Goal: Task Accomplishment & Management: Complete application form

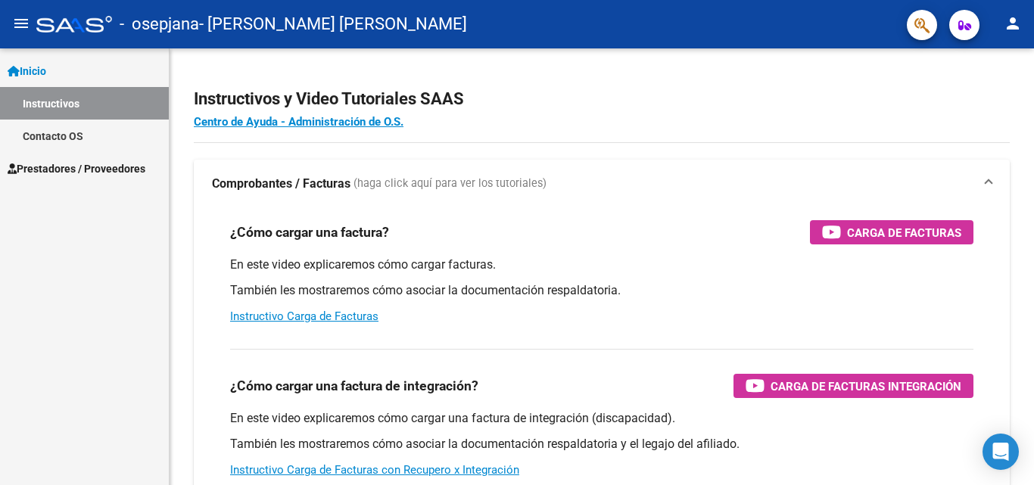
click at [105, 161] on span "Prestadores / Proveedores" at bounding box center [77, 169] width 138 height 17
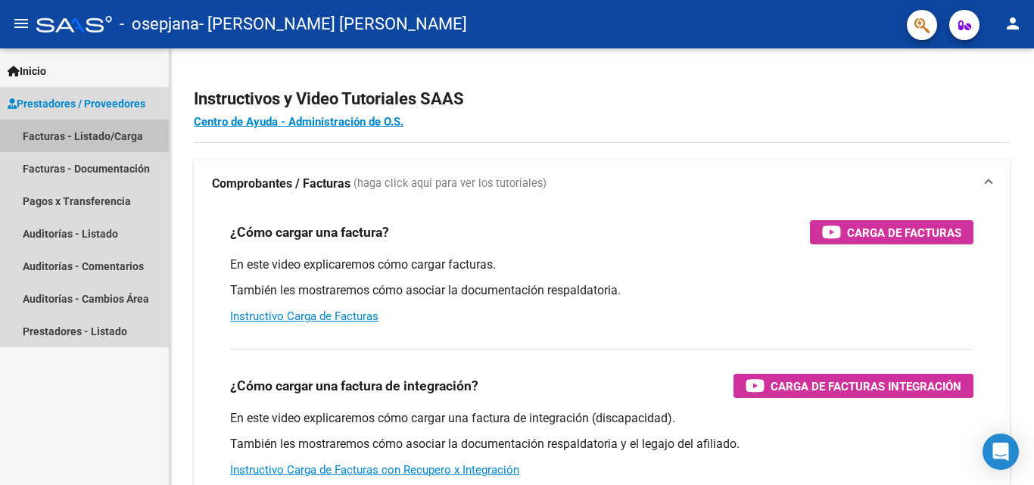
click at [126, 128] on link "Facturas - Listado/Carga" at bounding box center [84, 136] width 169 height 33
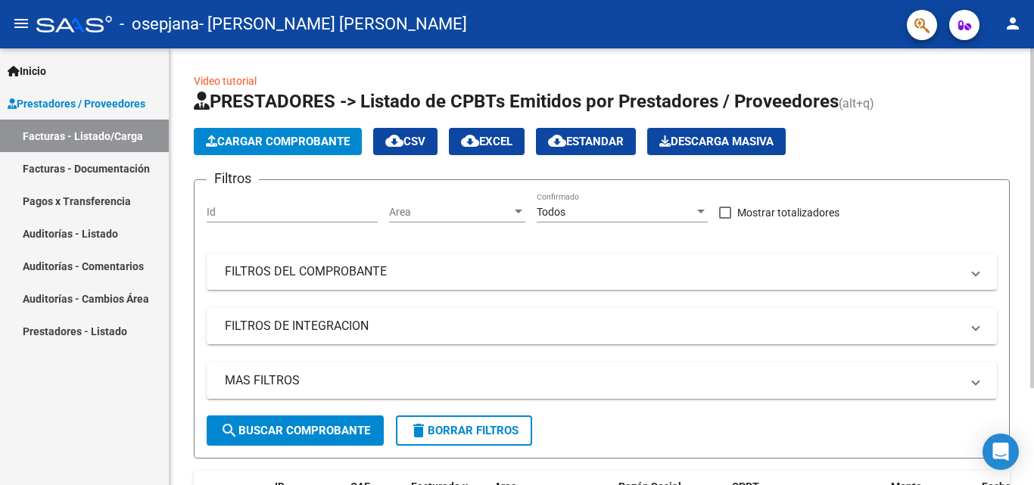
click at [321, 137] on span "Cargar Comprobante" at bounding box center [278, 142] width 144 height 14
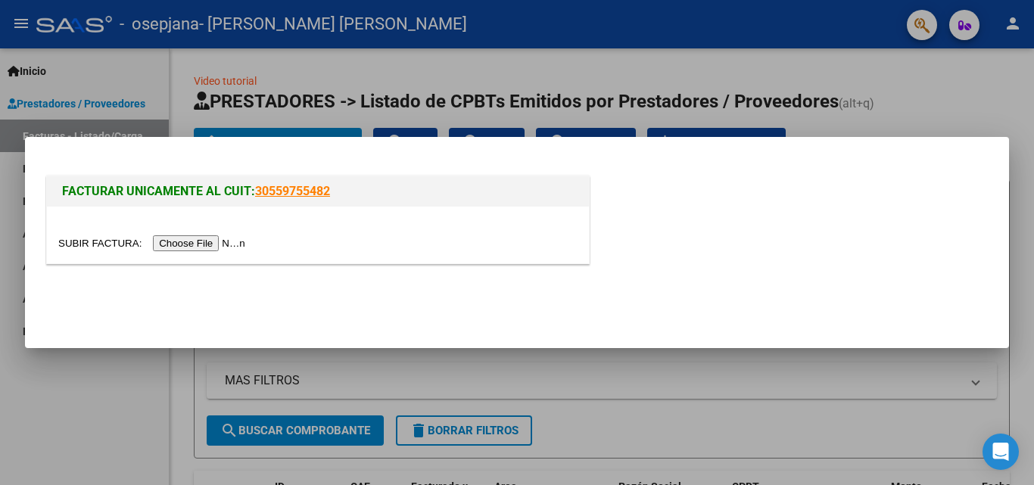
click at [220, 242] on input "file" at bounding box center [154, 243] width 192 height 16
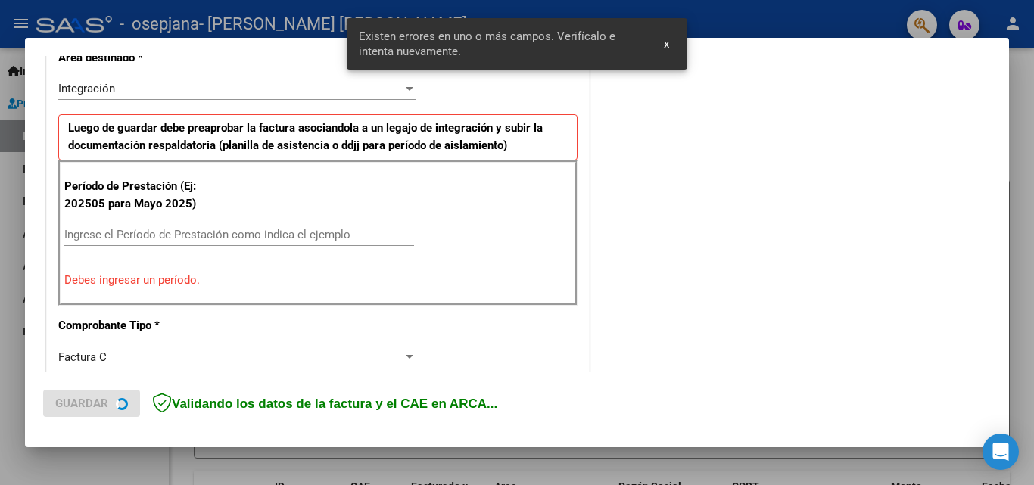
scroll to position [369, 0]
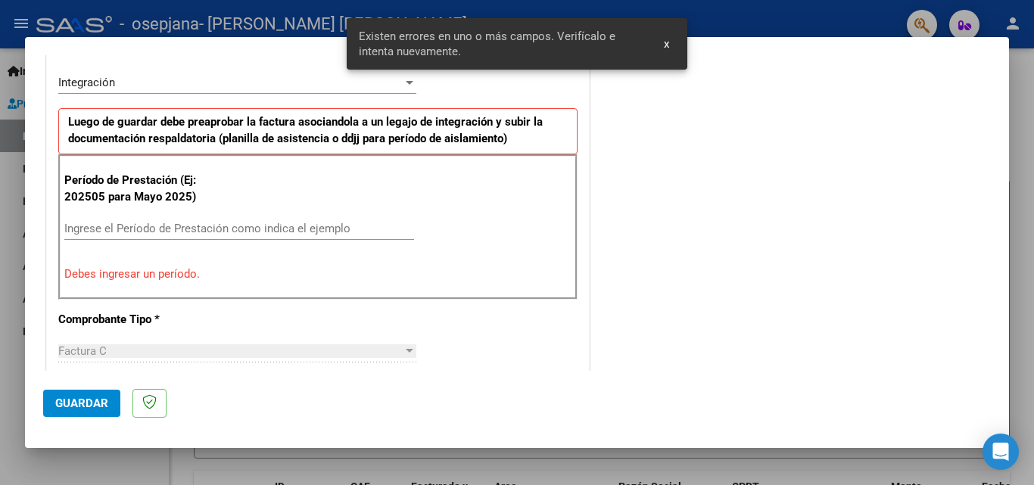
click at [175, 230] on input "Ingrese el Período de Prestación como indica el ejemplo" at bounding box center [239, 229] width 350 height 14
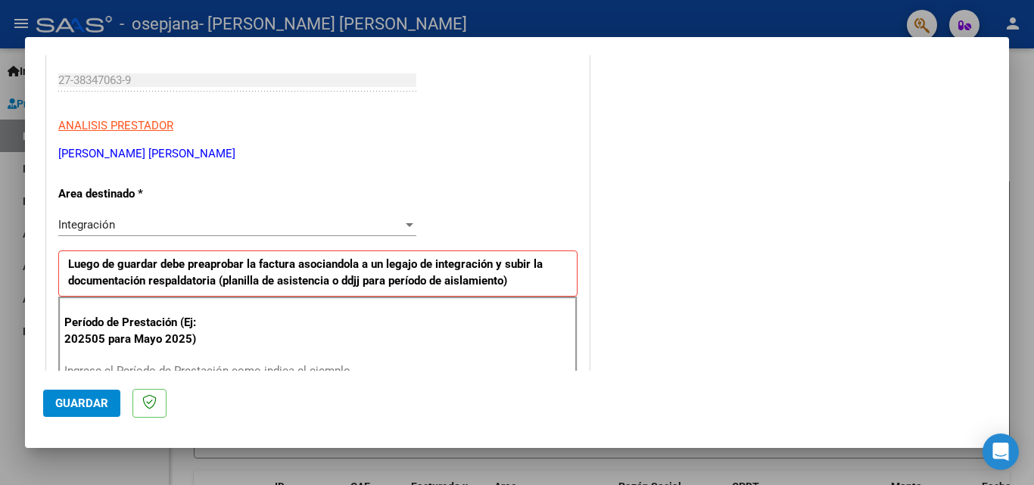
scroll to position [379, 0]
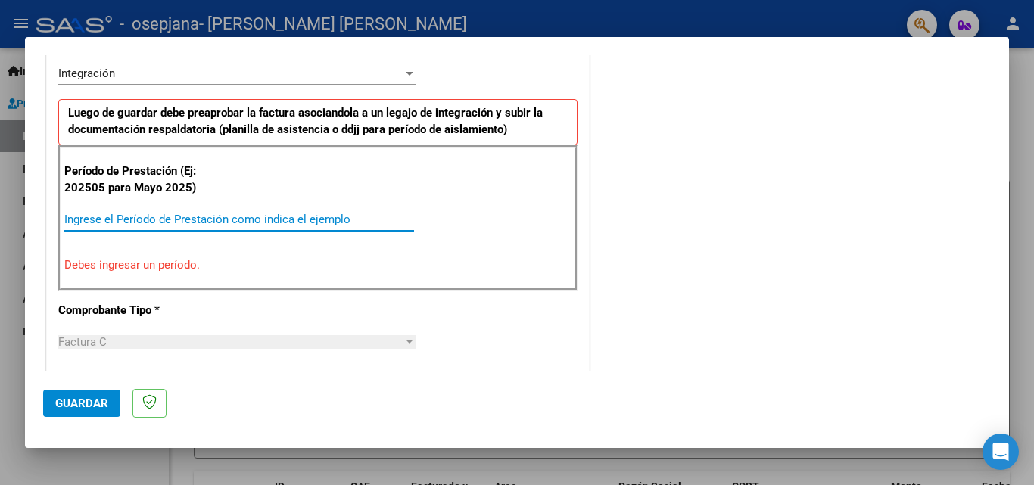
click at [202, 220] on input "Ingrese el Período de Prestación como indica el ejemplo" at bounding box center [239, 220] width 350 height 14
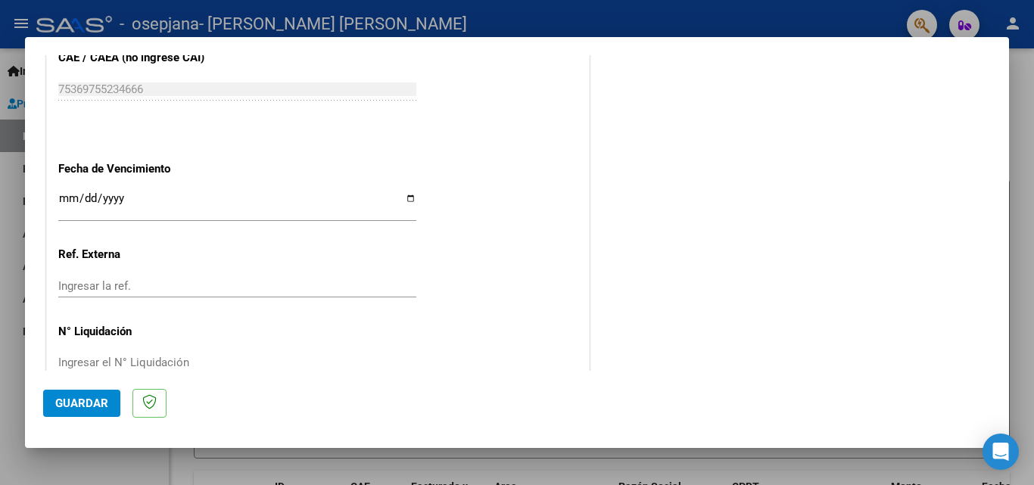
scroll to position [1017, 0]
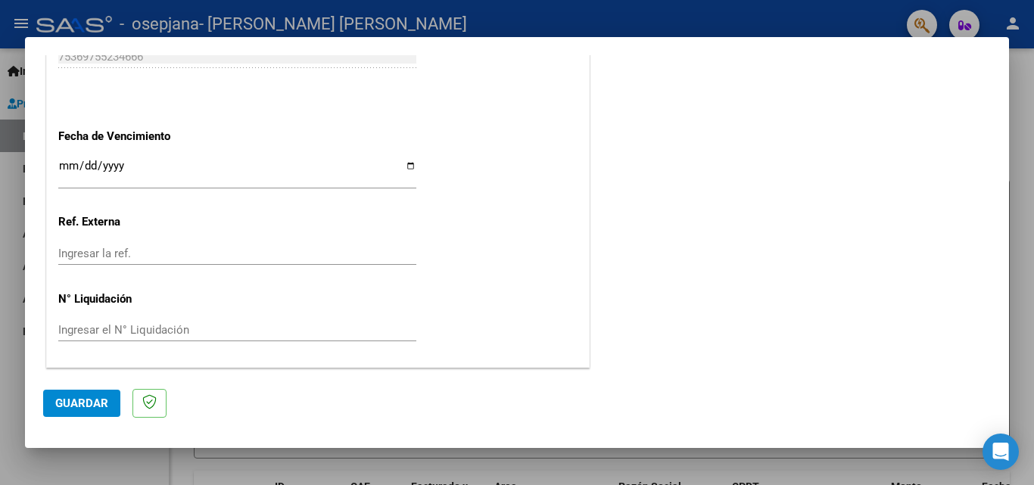
type input "202508"
click at [80, 405] on span "Guardar" at bounding box center [81, 404] width 53 height 14
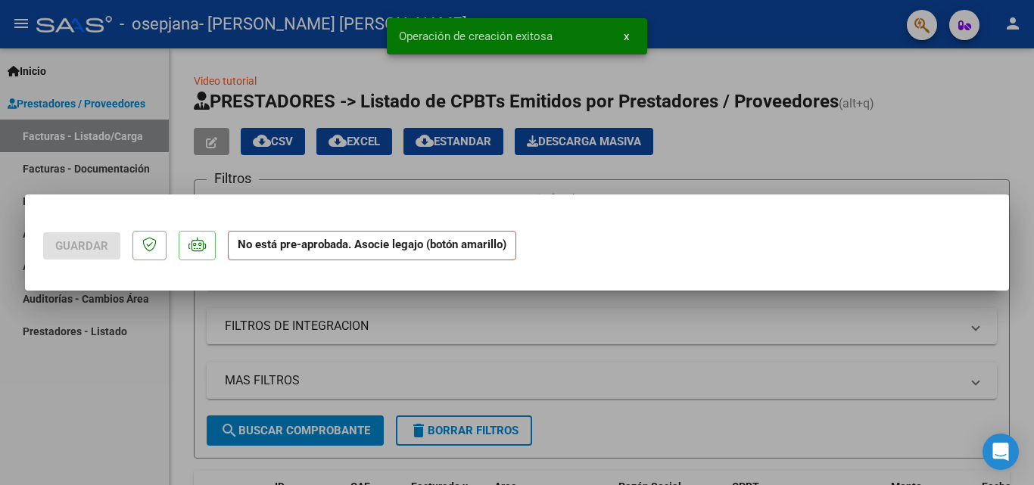
scroll to position [0, 0]
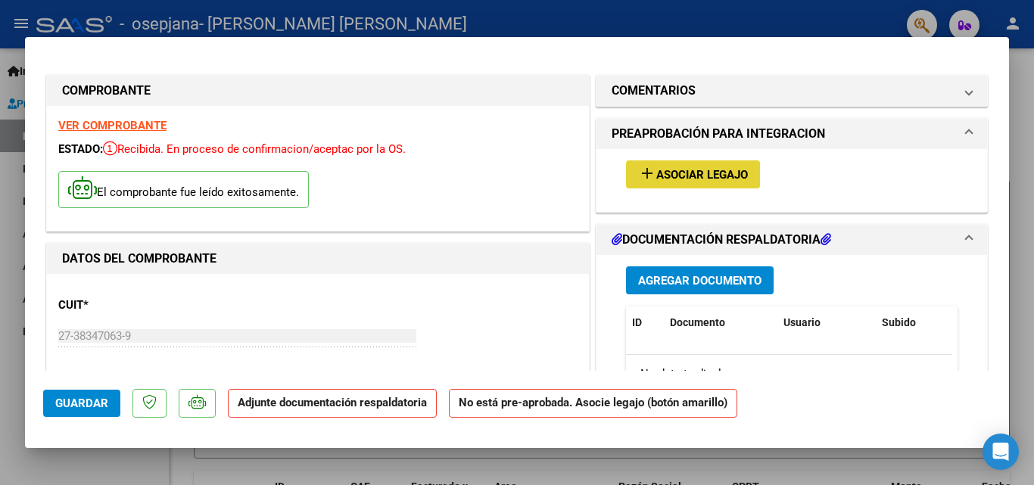
click at [700, 175] on span "Asociar Legajo" at bounding box center [702, 175] width 92 height 14
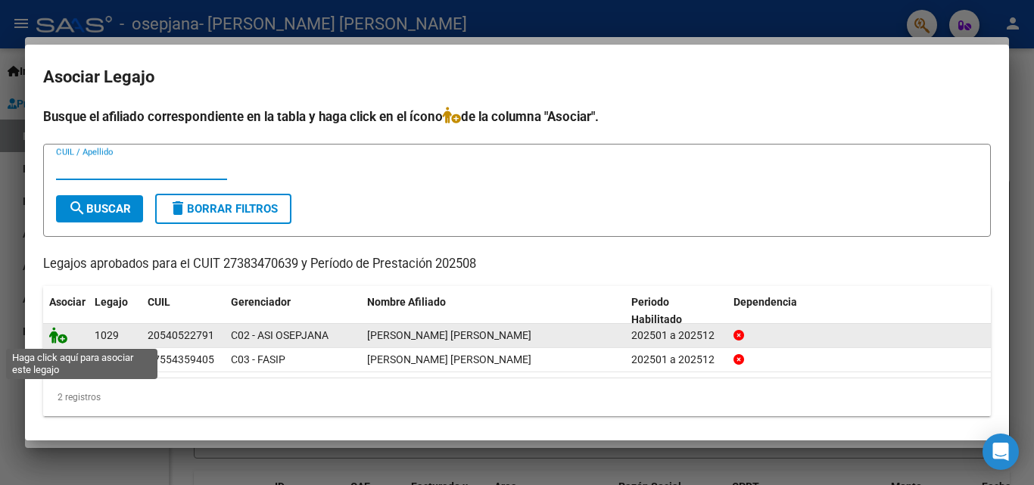
click at [59, 341] on icon at bounding box center [58, 335] width 18 height 17
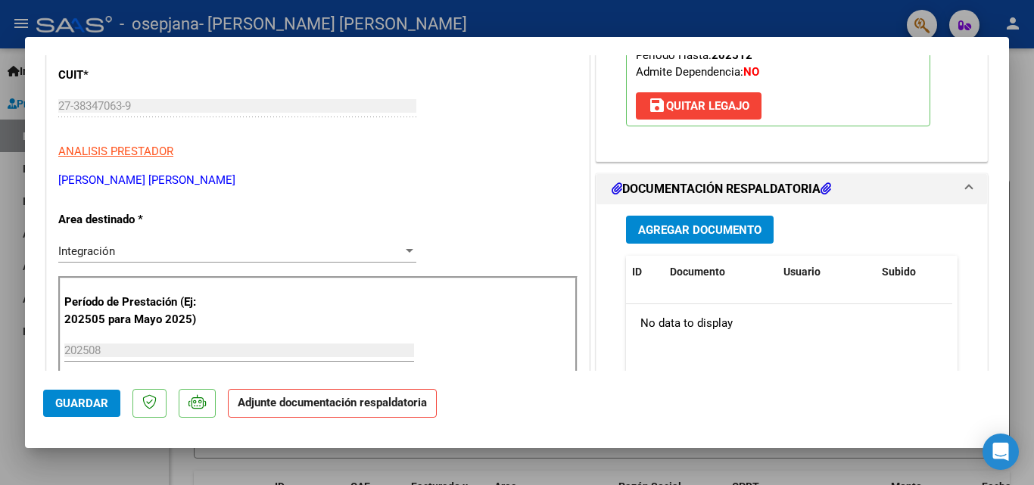
scroll to position [227, 0]
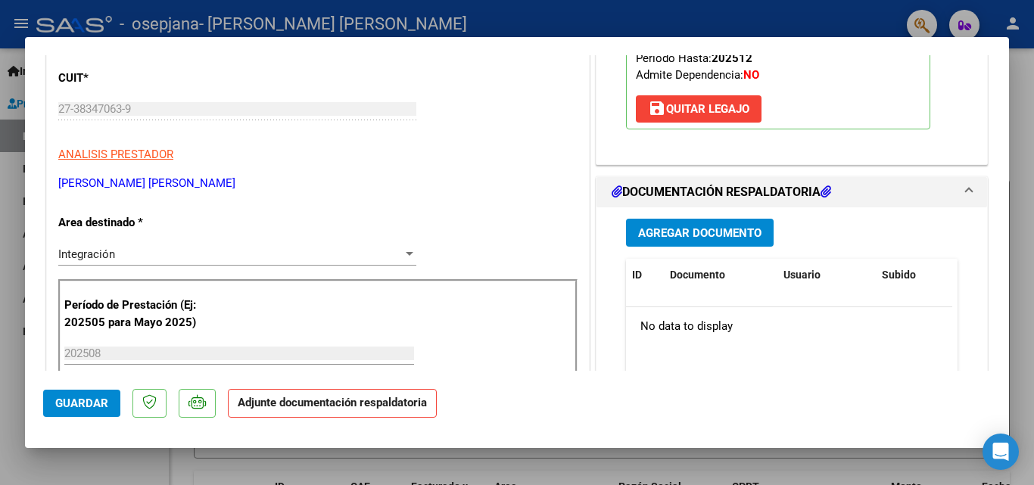
click at [722, 230] on span "Agregar Documento" at bounding box center [699, 233] width 123 height 14
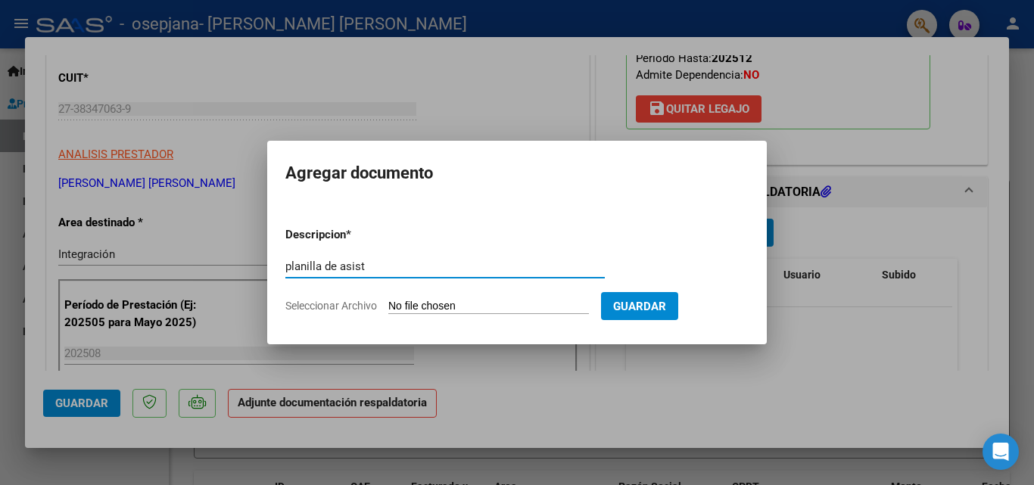
type input "planilla de asist"
click at [515, 304] on input "Seleccionar Archivo" at bounding box center [488, 307] width 201 height 14
type input "C:\fakepath\asist [PERSON_NAME] ago.pdf"
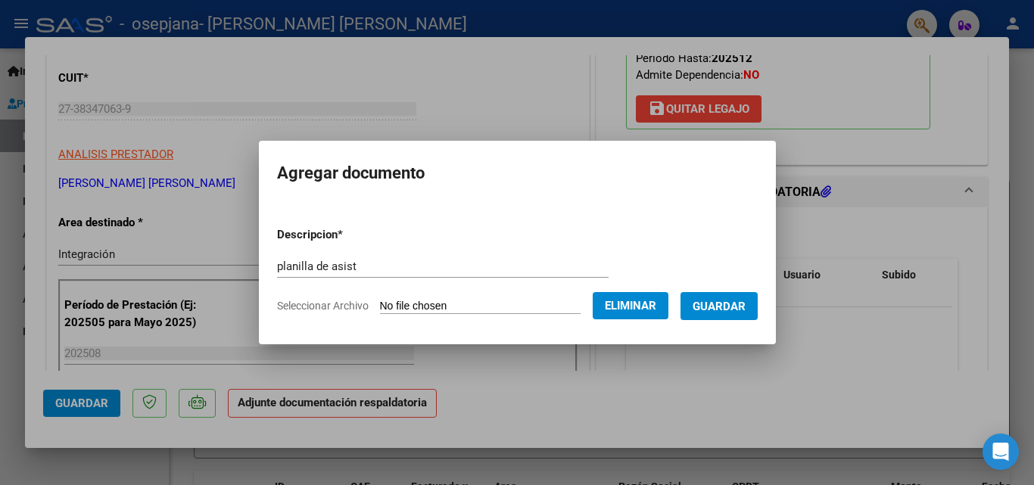
click at [729, 304] on span "Guardar" at bounding box center [719, 307] width 53 height 14
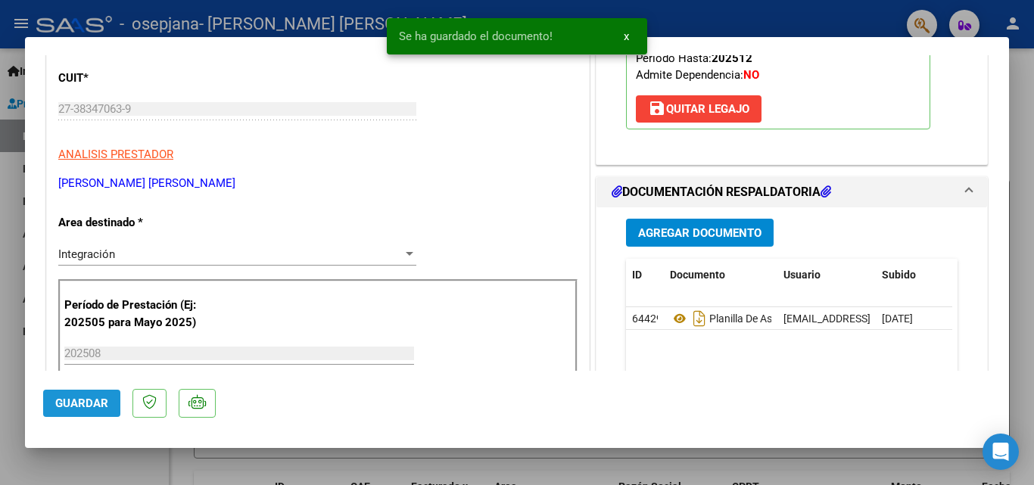
click at [97, 404] on span "Guardar" at bounding box center [81, 404] width 53 height 14
click at [626, 38] on span "x" at bounding box center [626, 37] width 5 height 14
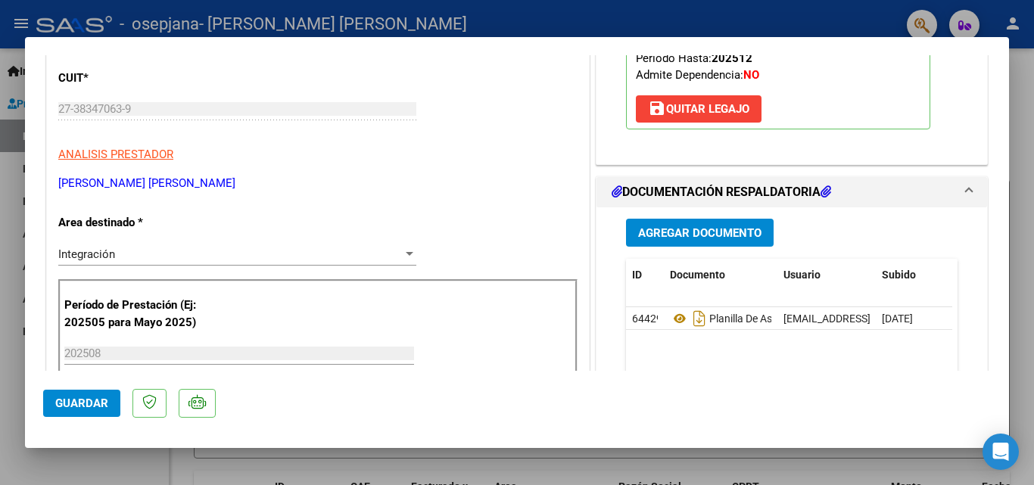
click at [1029, 310] on div at bounding box center [517, 242] width 1034 height 485
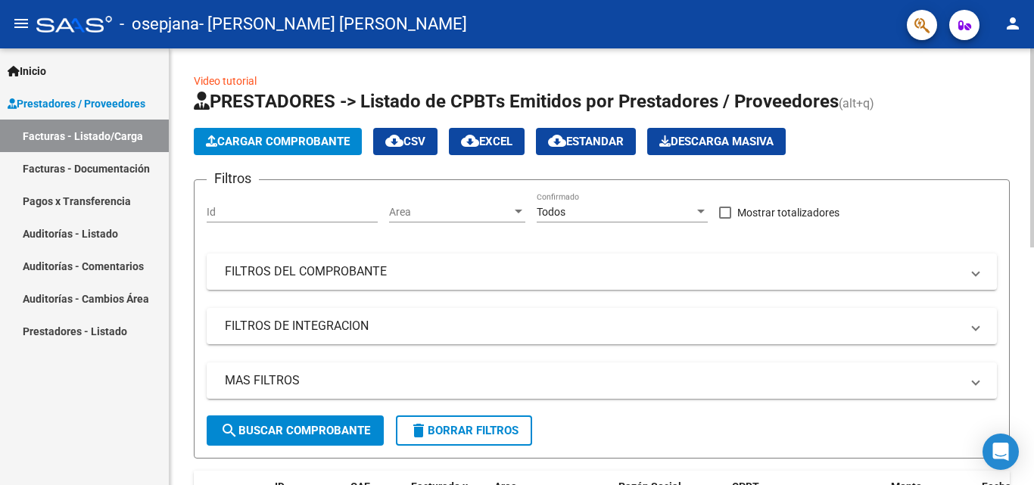
click at [248, 130] on button "Cargar Comprobante" at bounding box center [278, 141] width 168 height 27
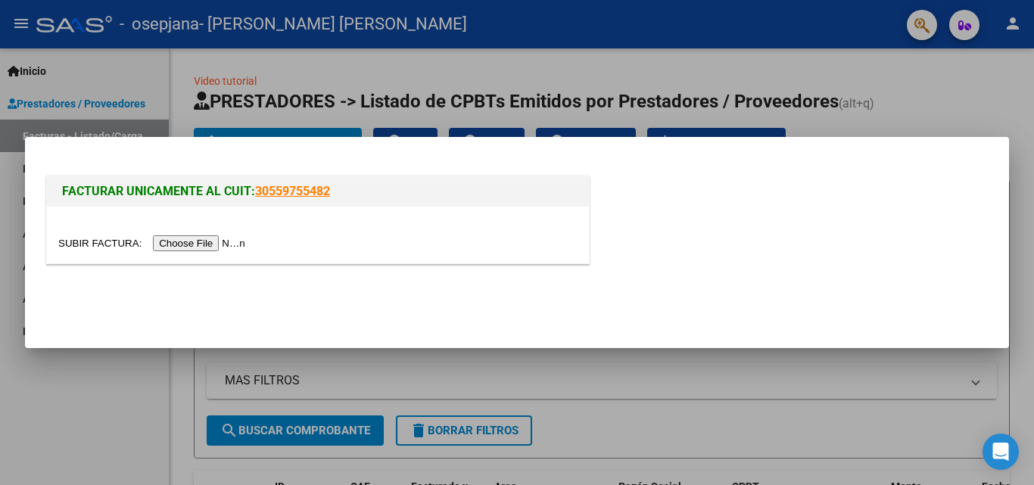
click at [222, 241] on input "file" at bounding box center [154, 243] width 192 height 16
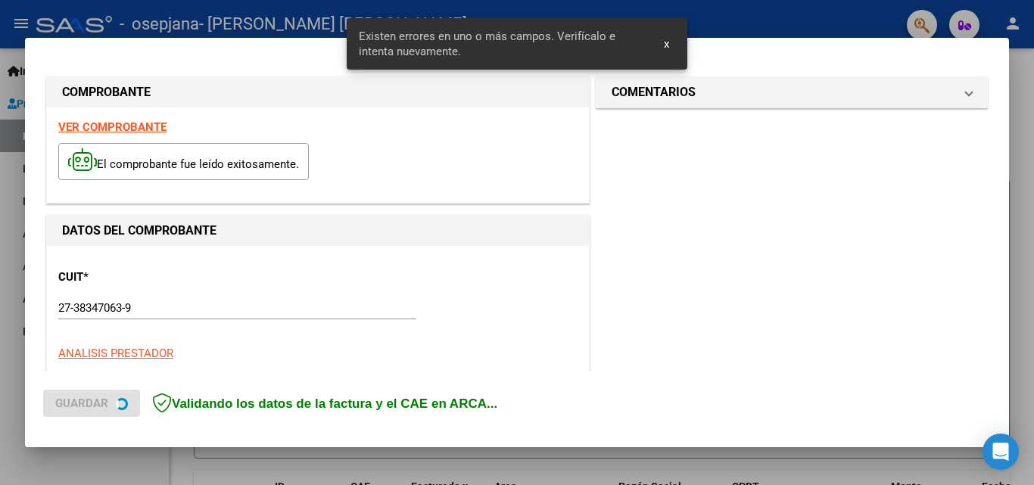
scroll to position [341, 0]
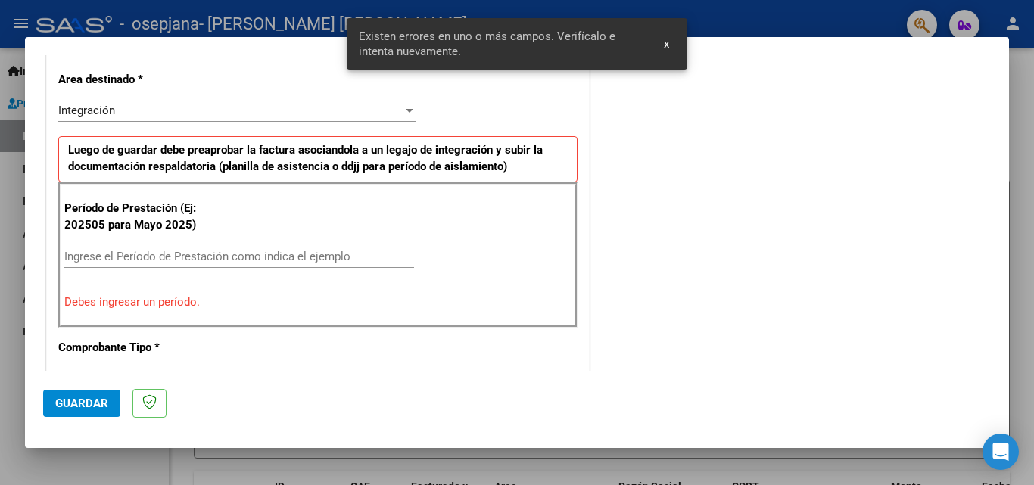
click at [299, 248] on div "Ingrese el Período de Prestación como indica el ejemplo" at bounding box center [239, 256] width 350 height 23
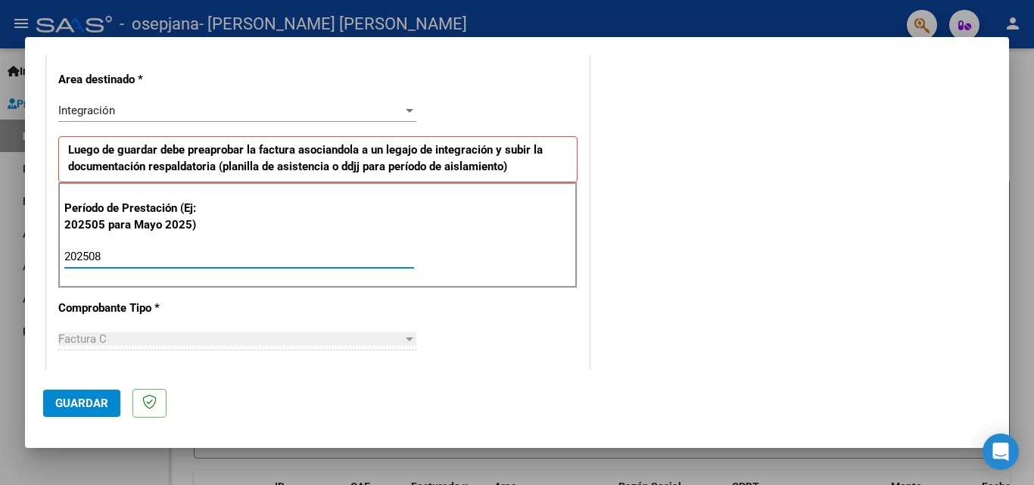
type input "202508"
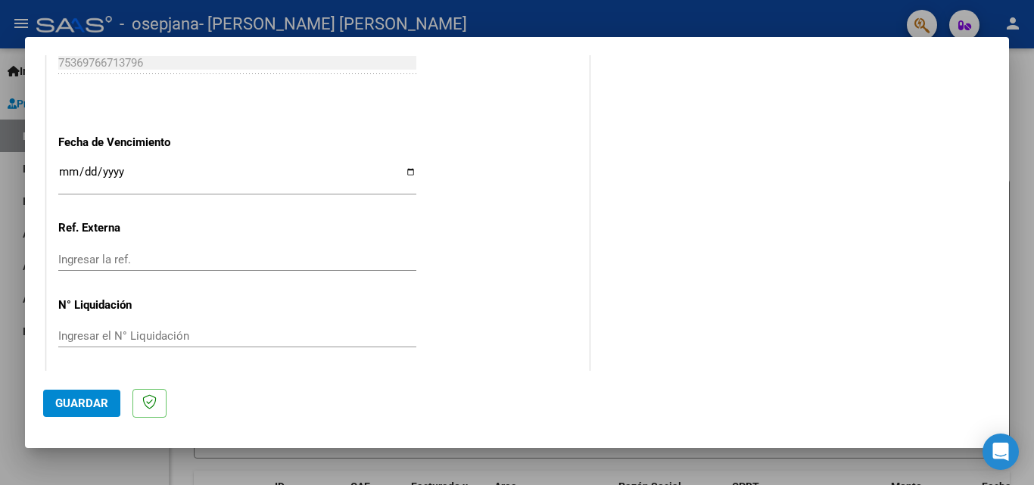
scroll to position [1017, 0]
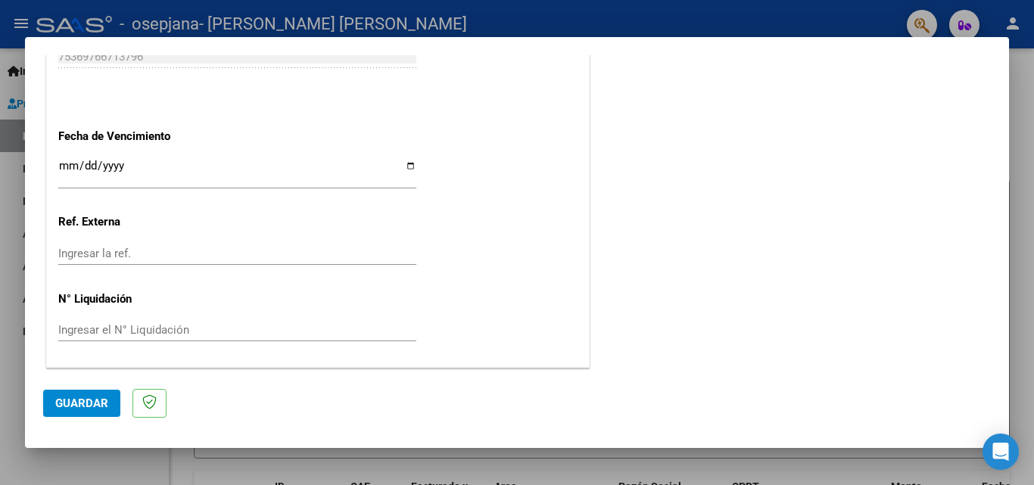
click at [98, 401] on span "Guardar" at bounding box center [81, 404] width 53 height 14
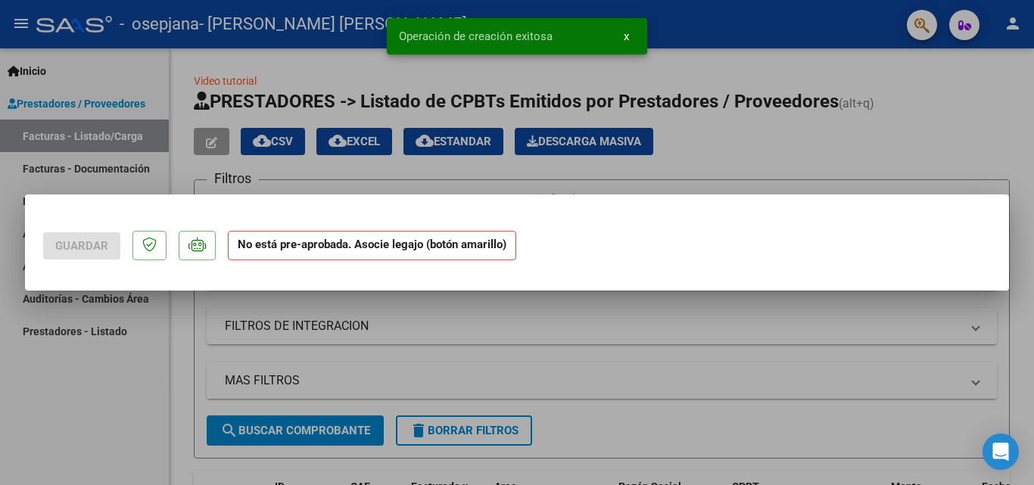
scroll to position [0, 0]
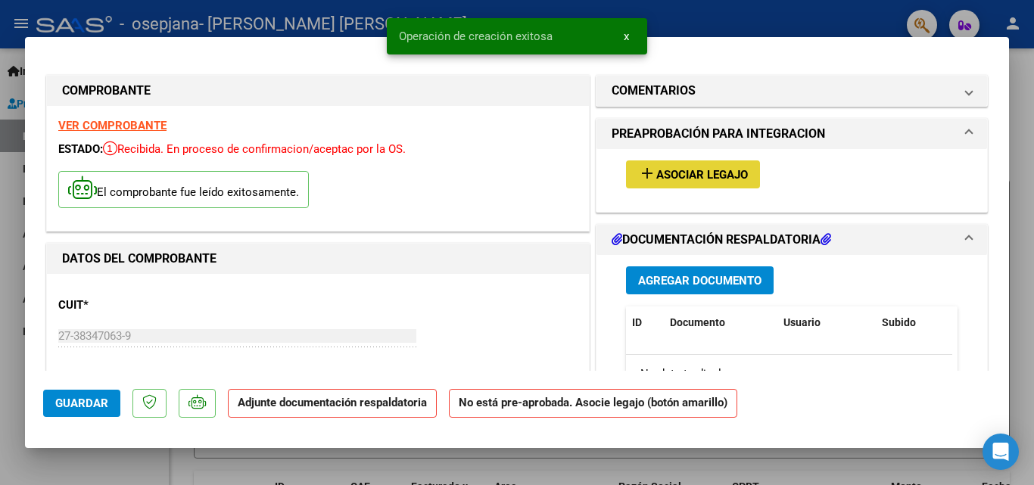
click at [724, 174] on span "Asociar Legajo" at bounding box center [702, 175] width 92 height 14
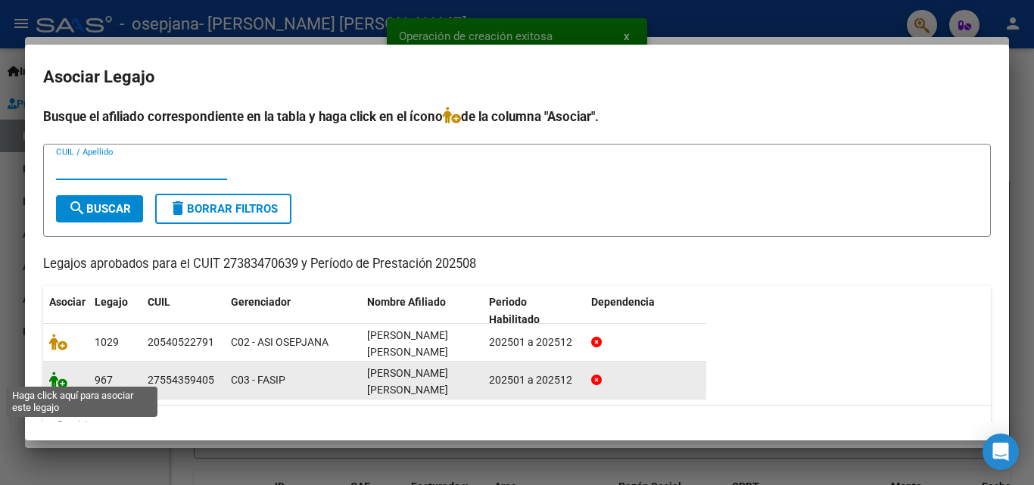
click at [60, 379] on icon at bounding box center [58, 380] width 18 height 17
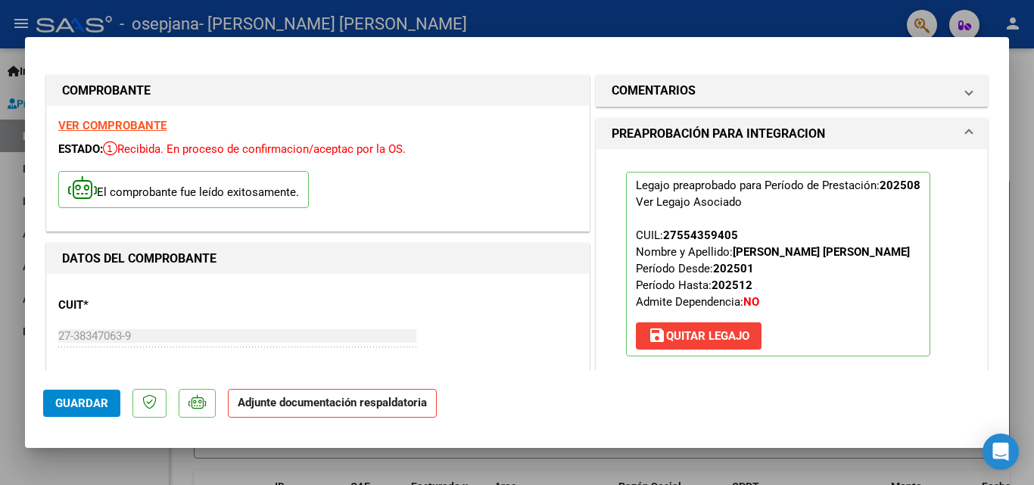
scroll to position [151, 0]
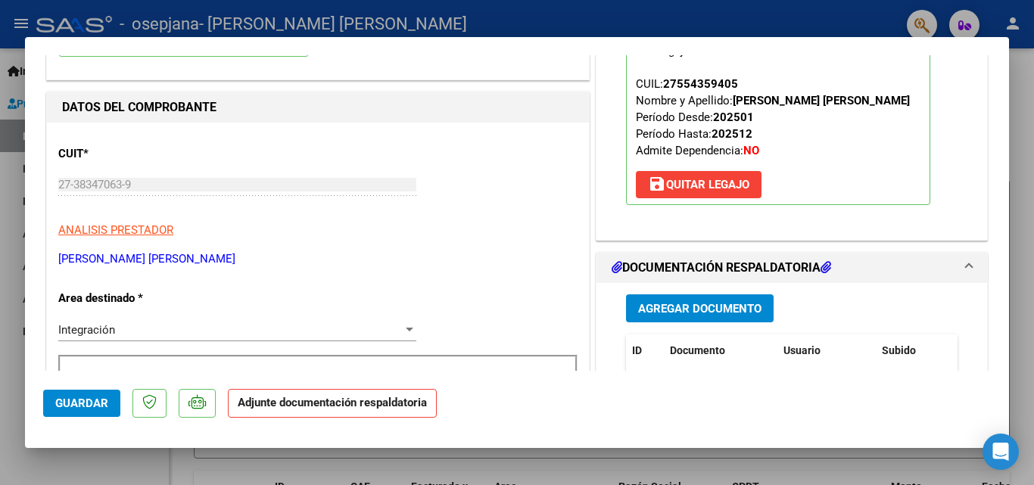
click at [725, 307] on span "Agregar Documento" at bounding box center [699, 309] width 123 height 14
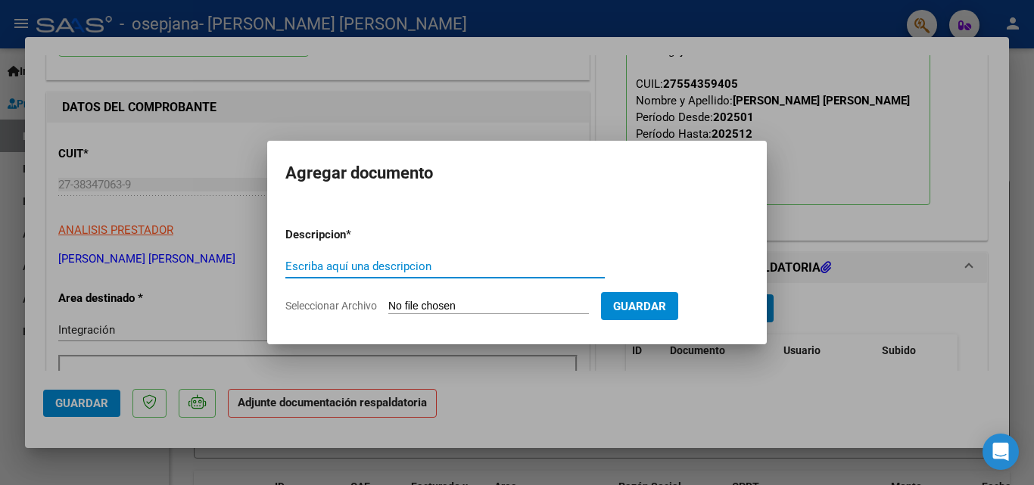
click at [420, 255] on div "Escriba aquí una descripcion" at bounding box center [445, 266] width 320 height 23
type input "planilla de asist"
click at [470, 307] on input "Seleccionar Archivo" at bounding box center [488, 307] width 201 height 14
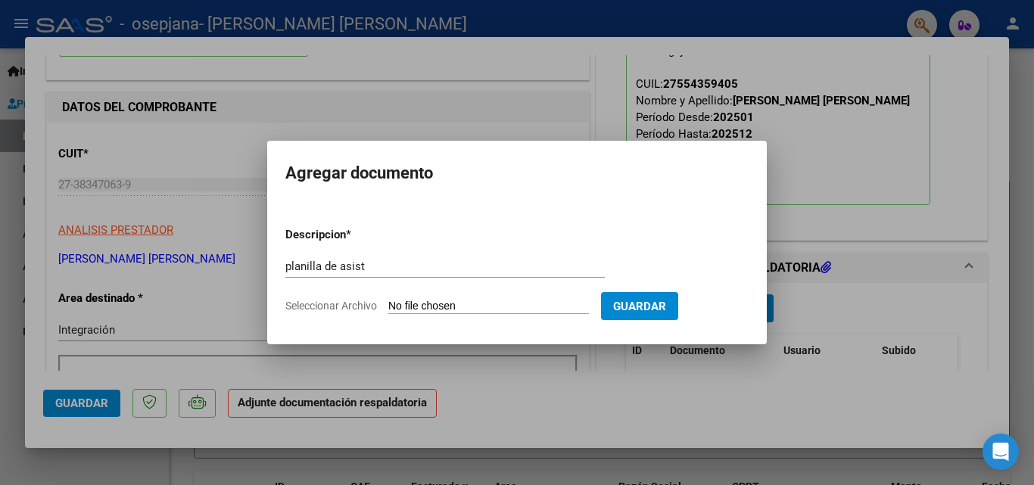
type input "C:\fakepath\asist [PERSON_NAME].pdf"
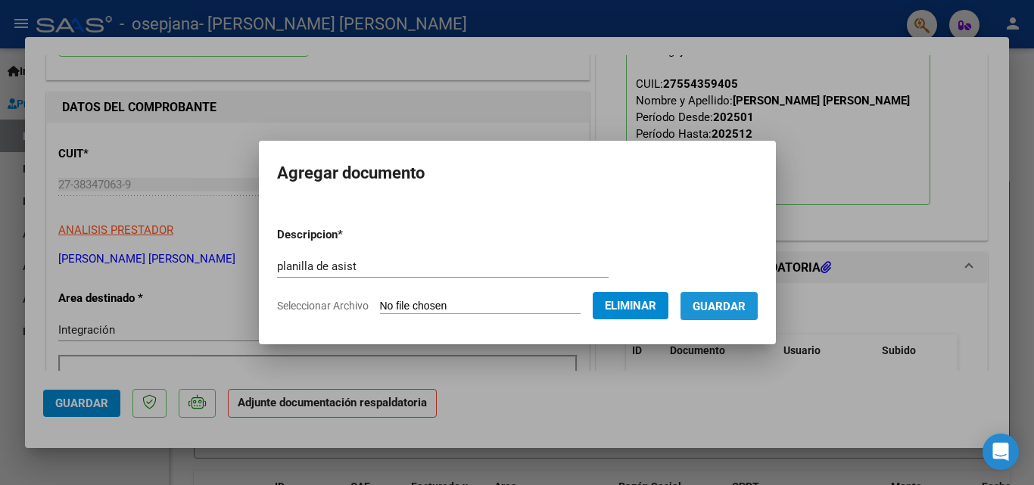
click at [719, 310] on span "Guardar" at bounding box center [719, 307] width 53 height 14
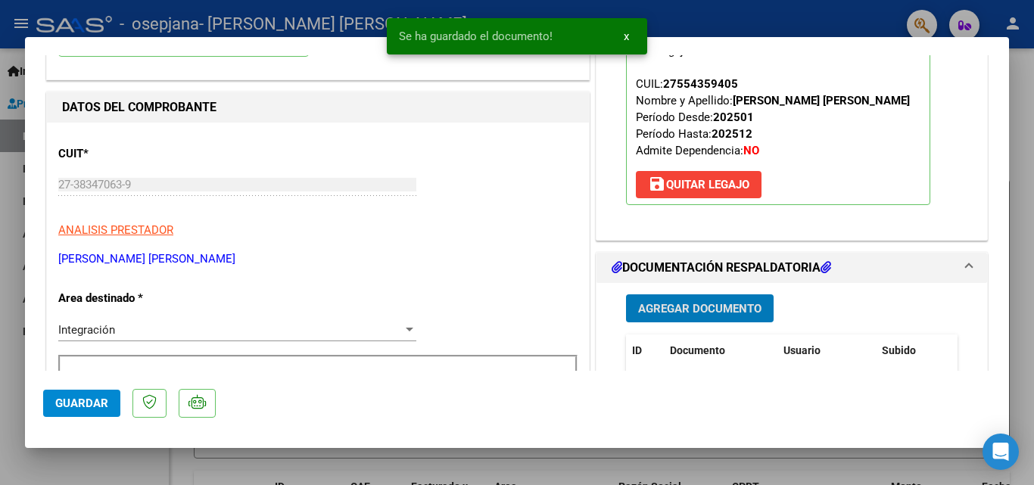
click at [86, 397] on span "Guardar" at bounding box center [81, 404] width 53 height 14
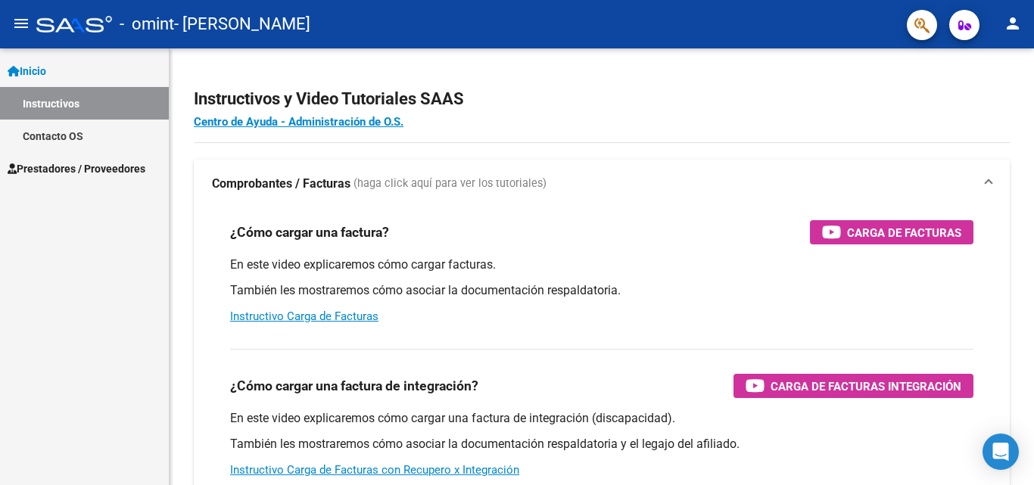
click at [109, 167] on span "Prestadores / Proveedores" at bounding box center [77, 169] width 138 height 17
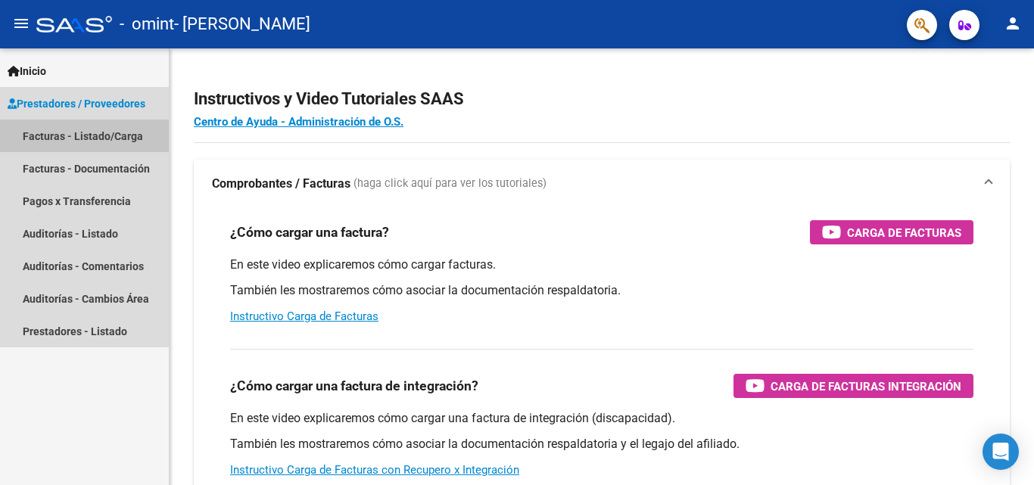
click at [101, 136] on link "Facturas - Listado/Carga" at bounding box center [84, 136] width 169 height 33
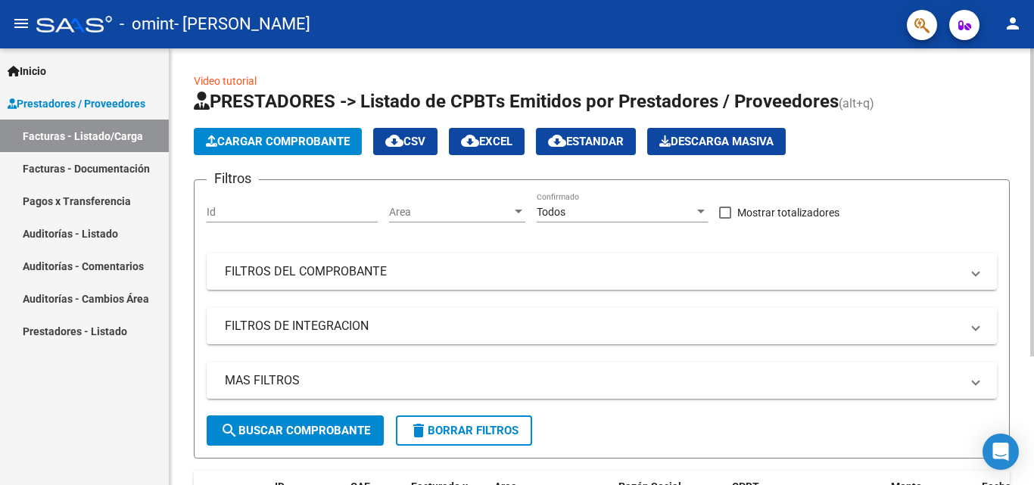
click at [288, 142] on span "Cargar Comprobante" at bounding box center [278, 142] width 144 height 14
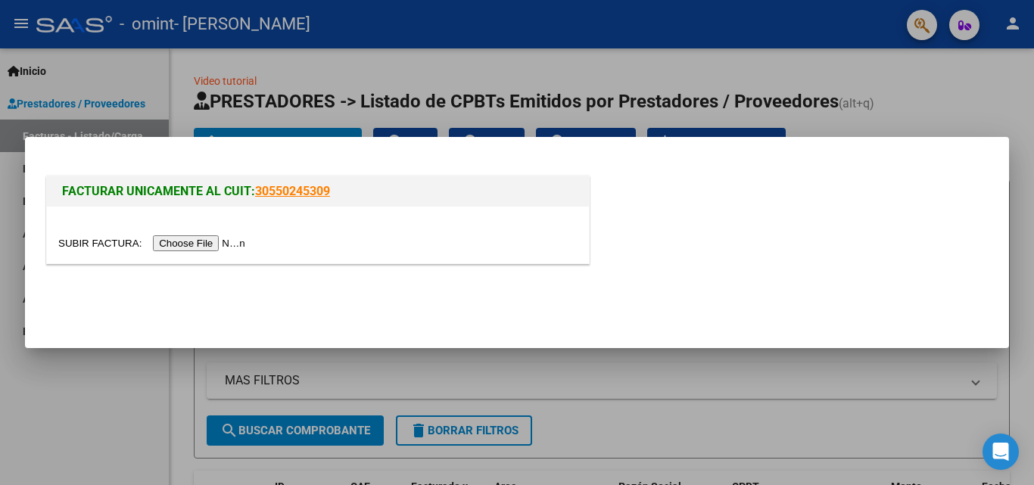
click at [206, 239] on input "file" at bounding box center [154, 243] width 192 height 16
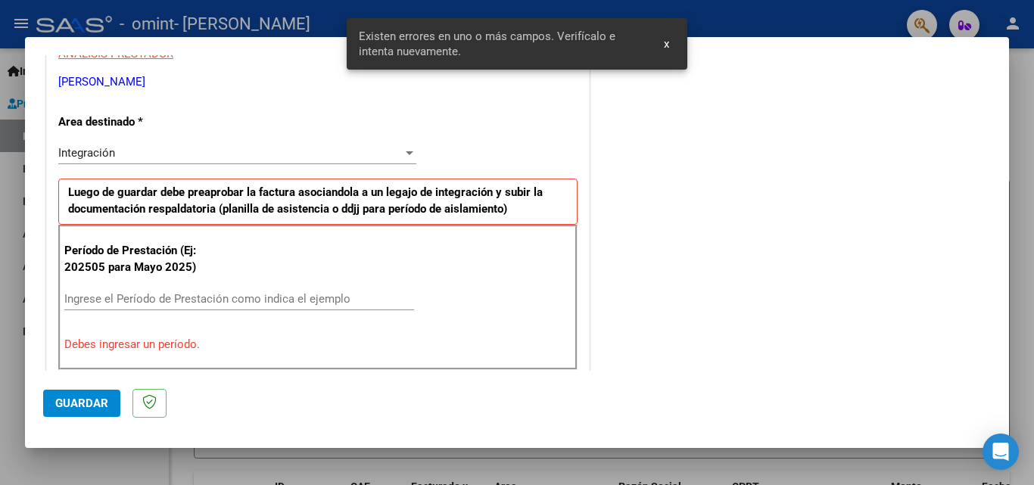
scroll to position [341, 0]
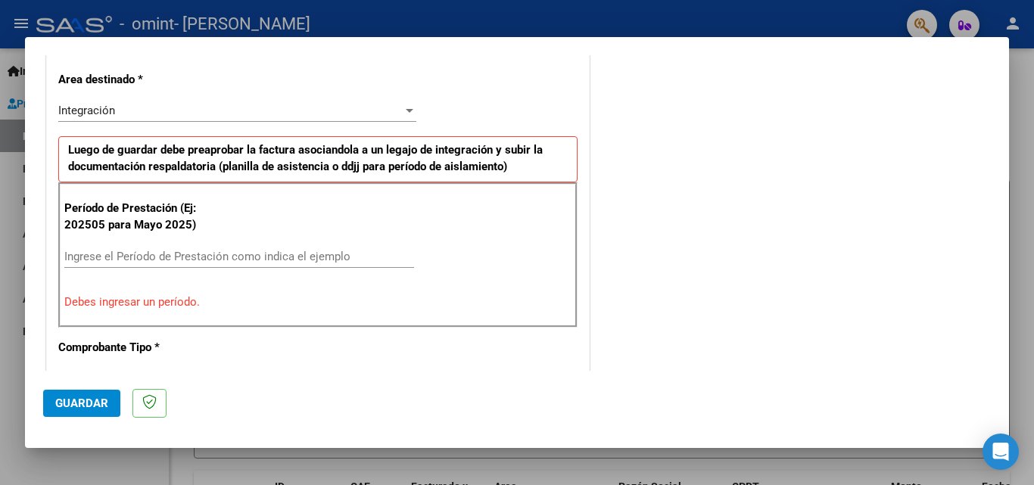
click at [226, 258] on input "Ingrese el Período de Prestación como indica el ejemplo" at bounding box center [239, 257] width 350 height 14
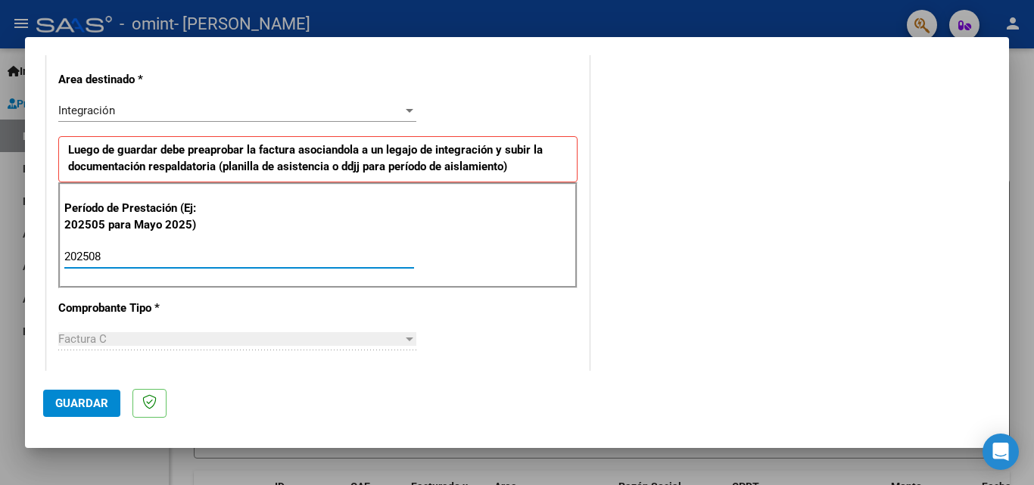
type input "202508"
click at [304, 307] on div "CUIT * 27-38347063-9 Ingresar CUIT ANALISIS PRESTADOR GALATI ORNELLA NAHIR ARCA…" at bounding box center [318, 473] width 542 height 1140
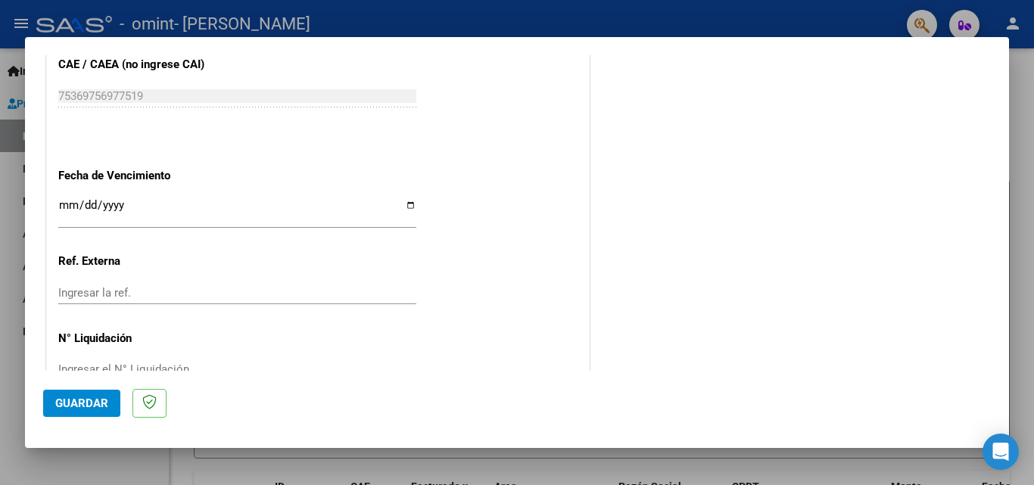
scroll to position [1017, 0]
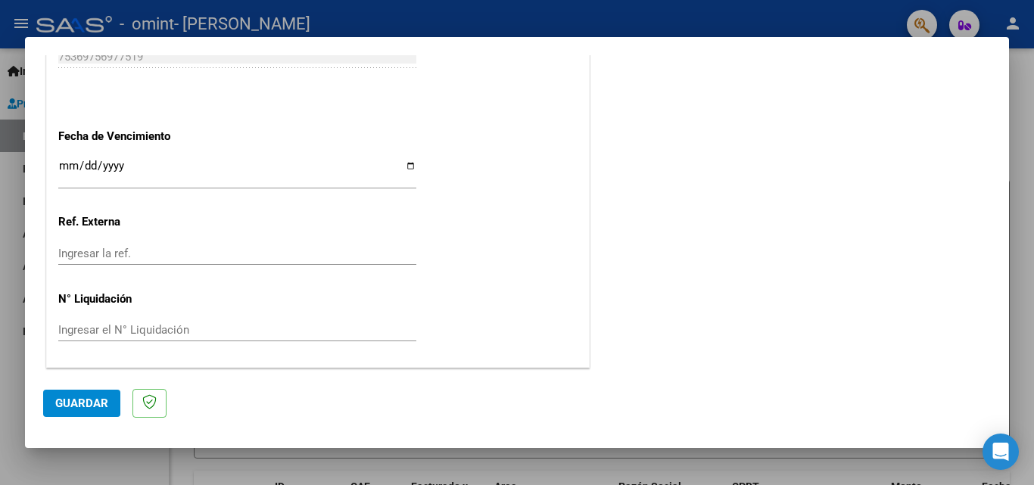
click at [87, 402] on span "Guardar" at bounding box center [81, 404] width 53 height 14
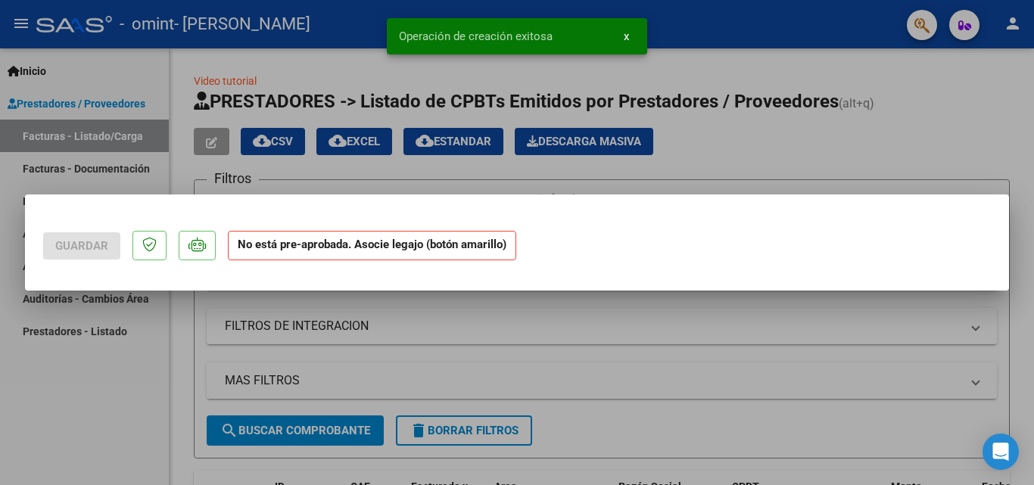
scroll to position [0, 0]
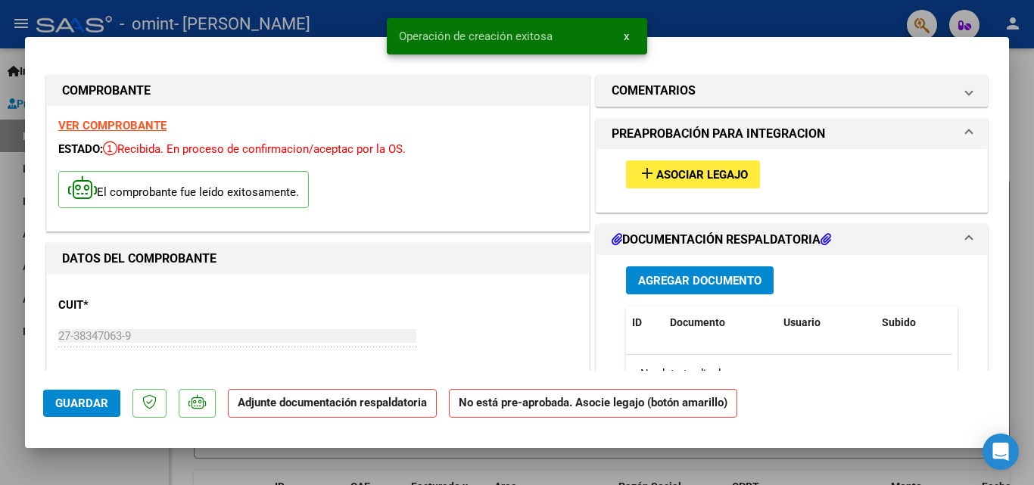
click at [728, 169] on span "Asociar Legajo" at bounding box center [702, 175] width 92 height 14
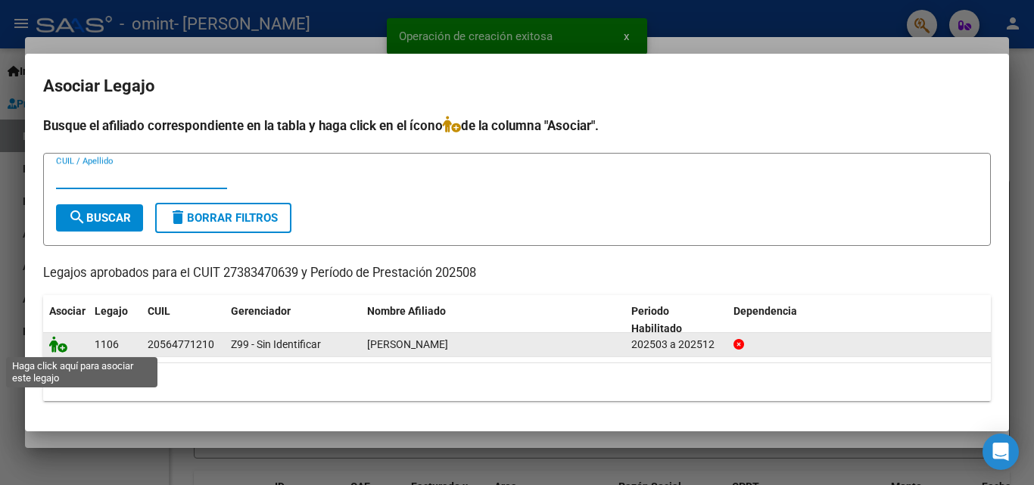
click at [63, 350] on icon at bounding box center [58, 344] width 18 height 17
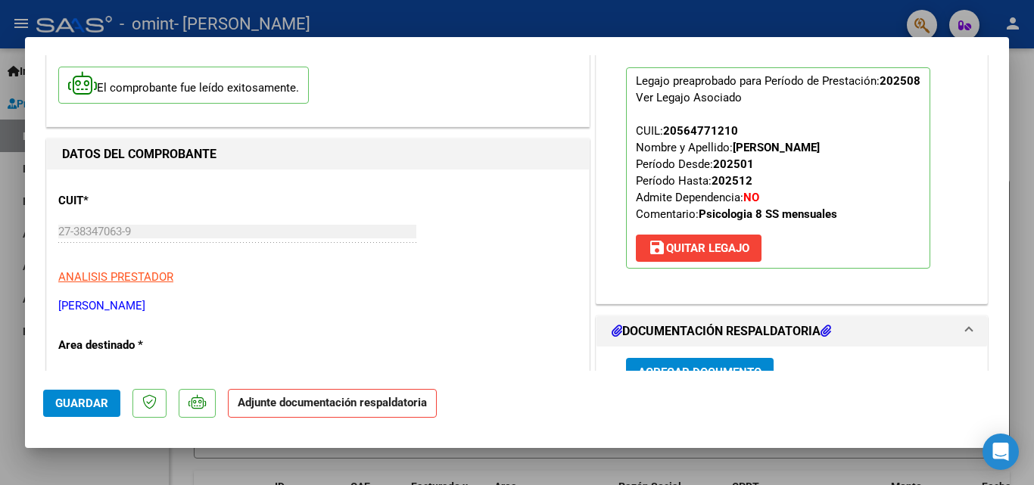
scroll to position [151, 0]
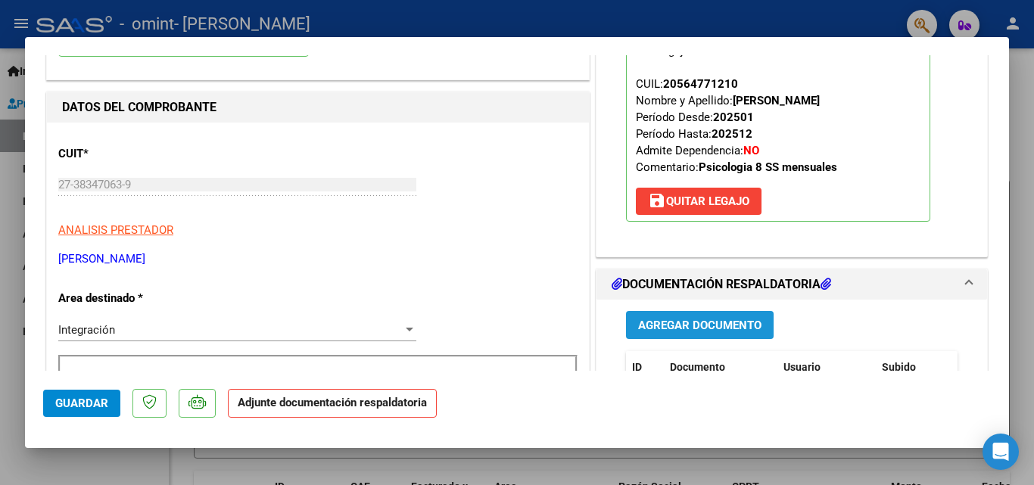
click at [725, 322] on span "Agregar Documento" at bounding box center [699, 326] width 123 height 14
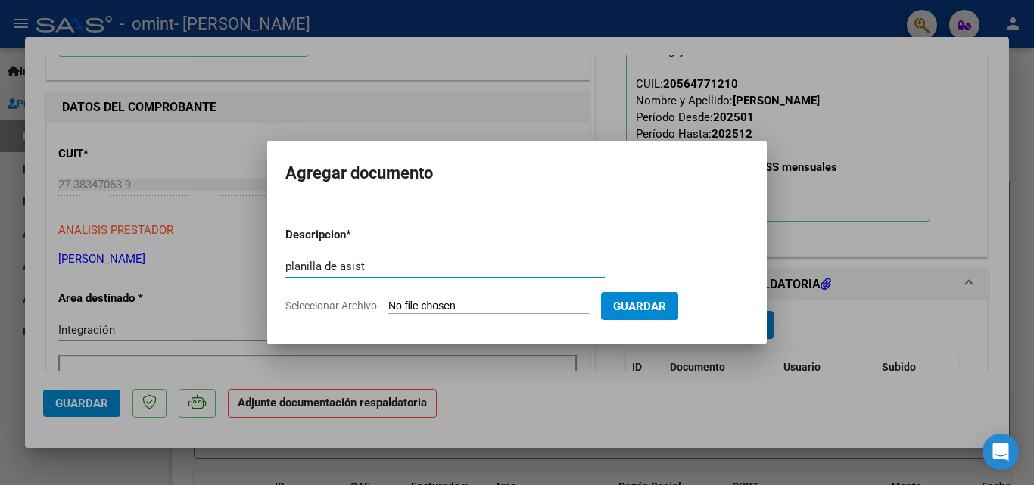
type input "planilla de asist"
click at [525, 306] on input "Seleccionar Archivo" at bounding box center [488, 307] width 201 height 14
type input "C:\fakepath\asist bernengo ago.pdf"
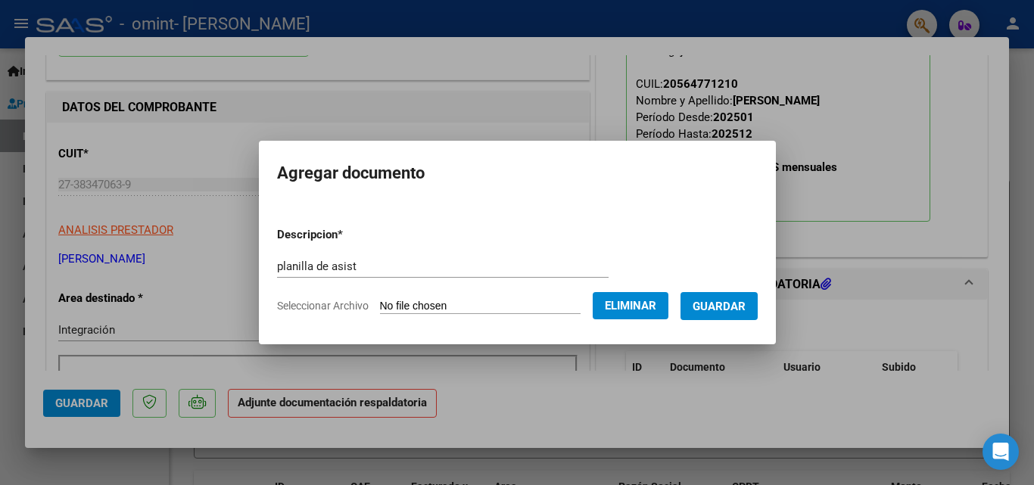
click at [736, 300] on span "Guardar" at bounding box center [719, 307] width 53 height 14
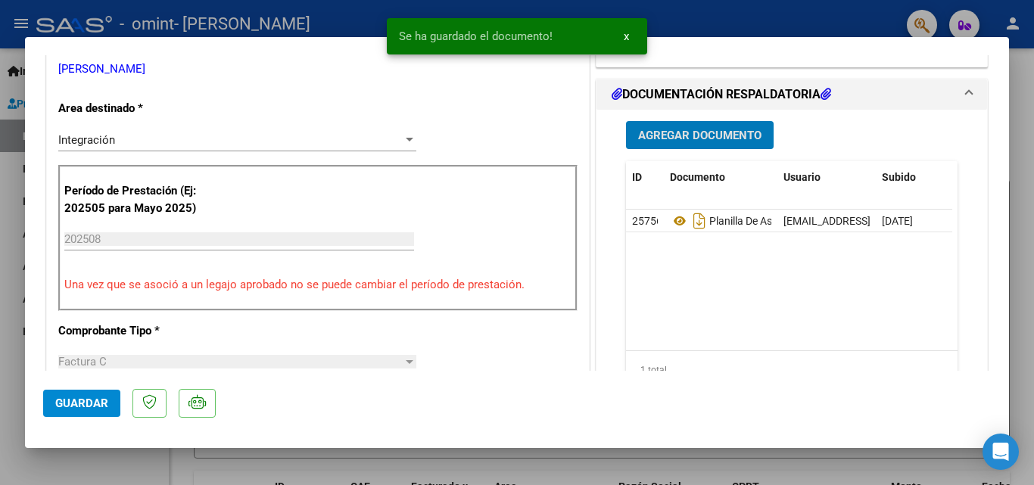
scroll to position [379, 0]
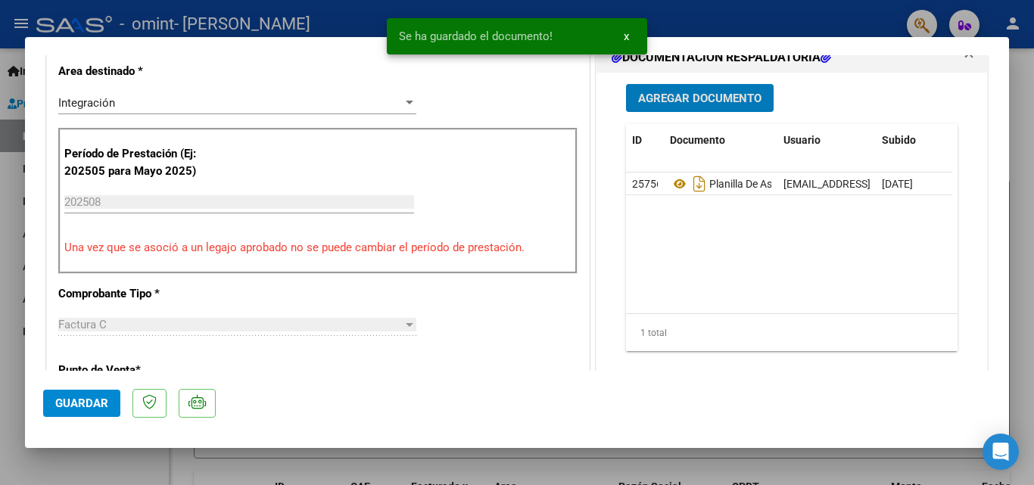
click at [91, 398] on span "Guardar" at bounding box center [81, 404] width 53 height 14
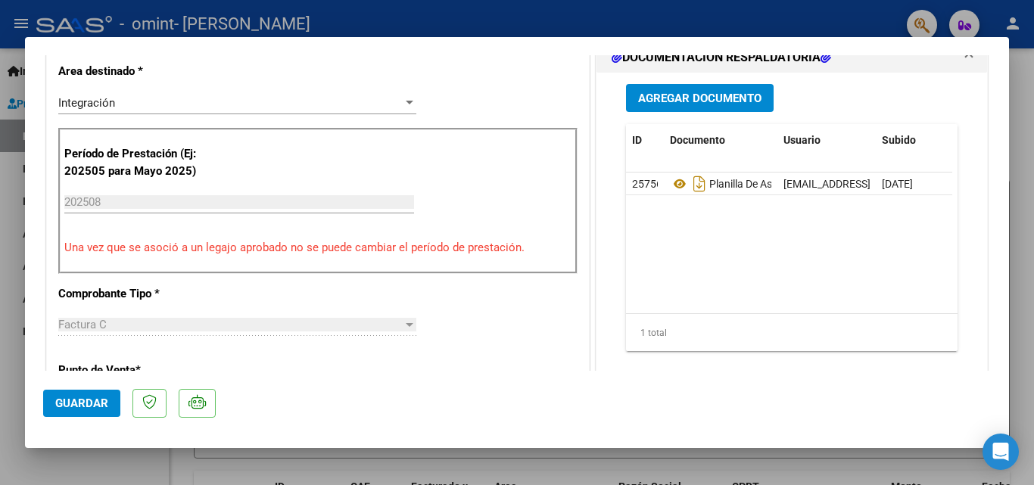
click at [790, 17] on div at bounding box center [517, 242] width 1034 height 485
